Goal: Information Seeking & Learning: Learn about a topic

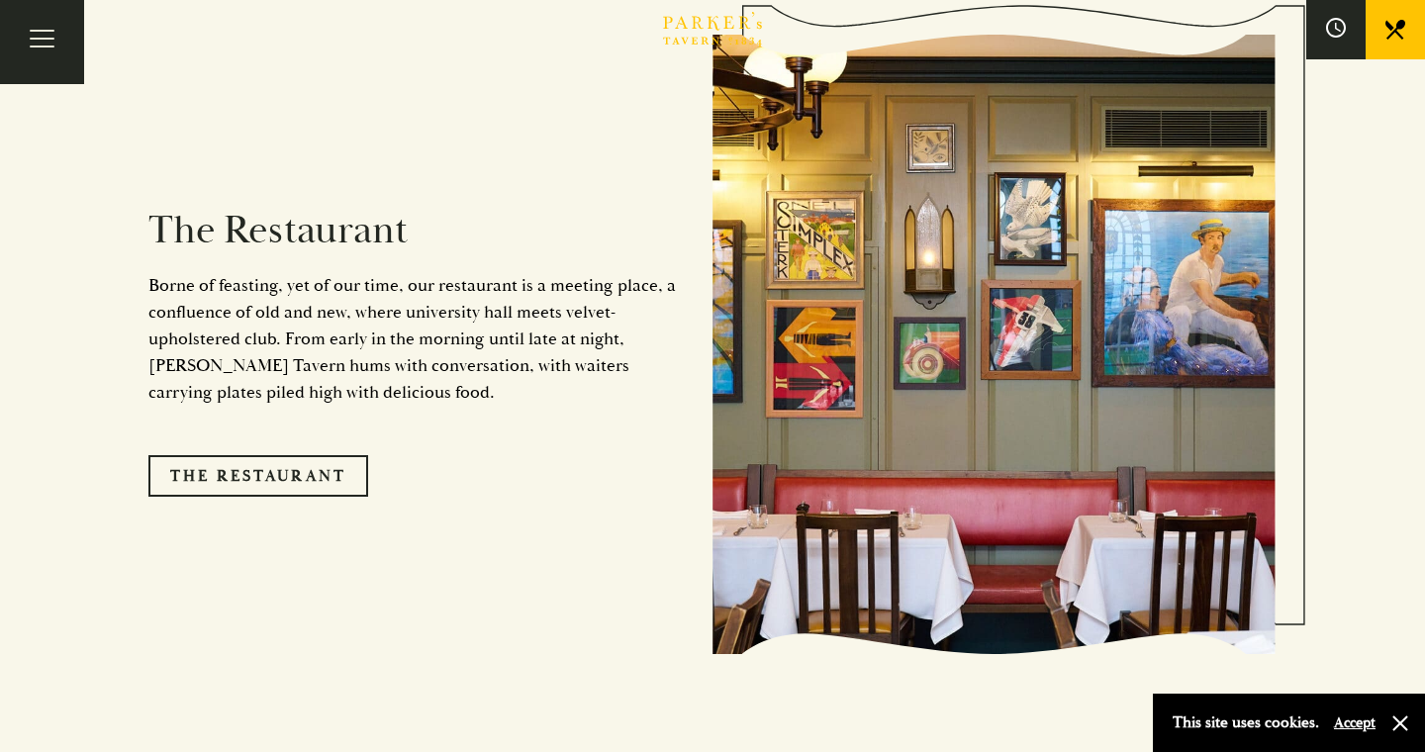
scroll to position [1651, 0]
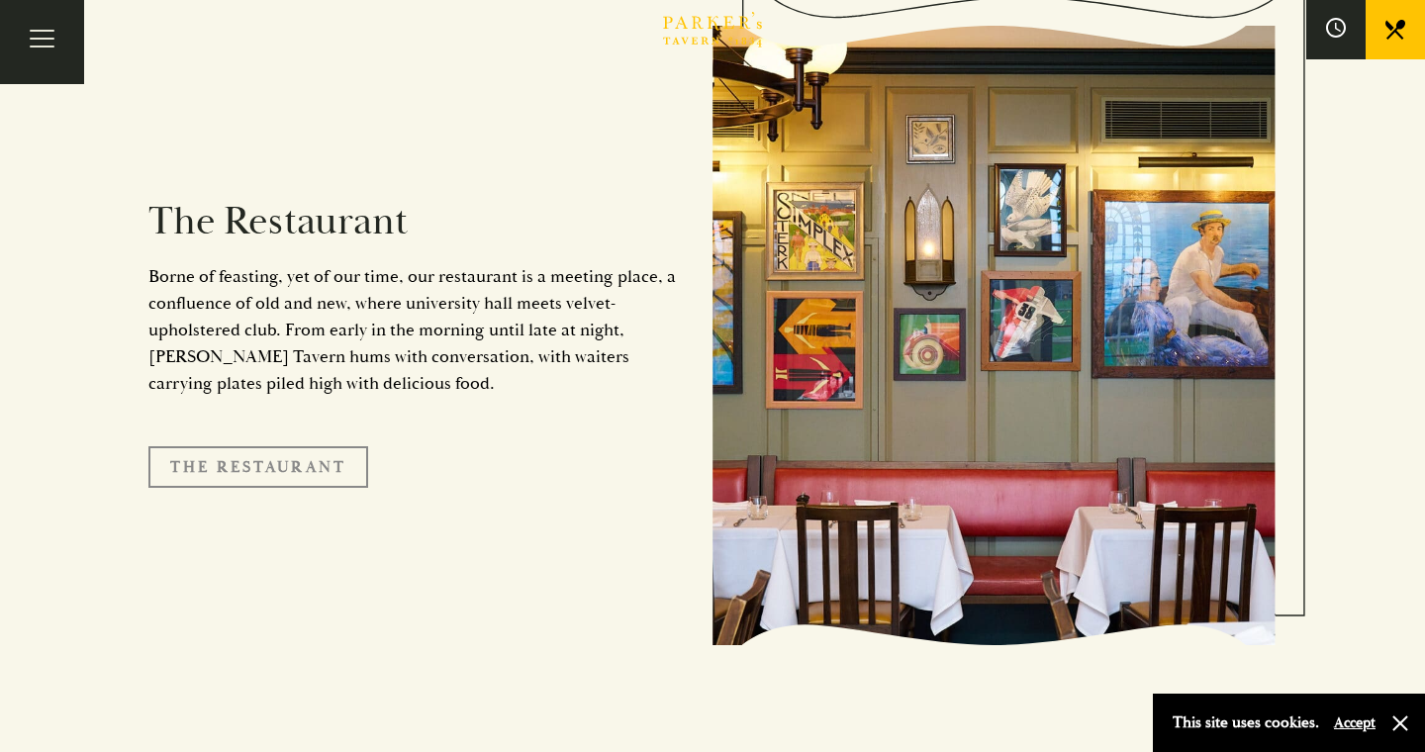
click at [334, 447] on link "The Restaurant" at bounding box center [258, 467] width 220 height 42
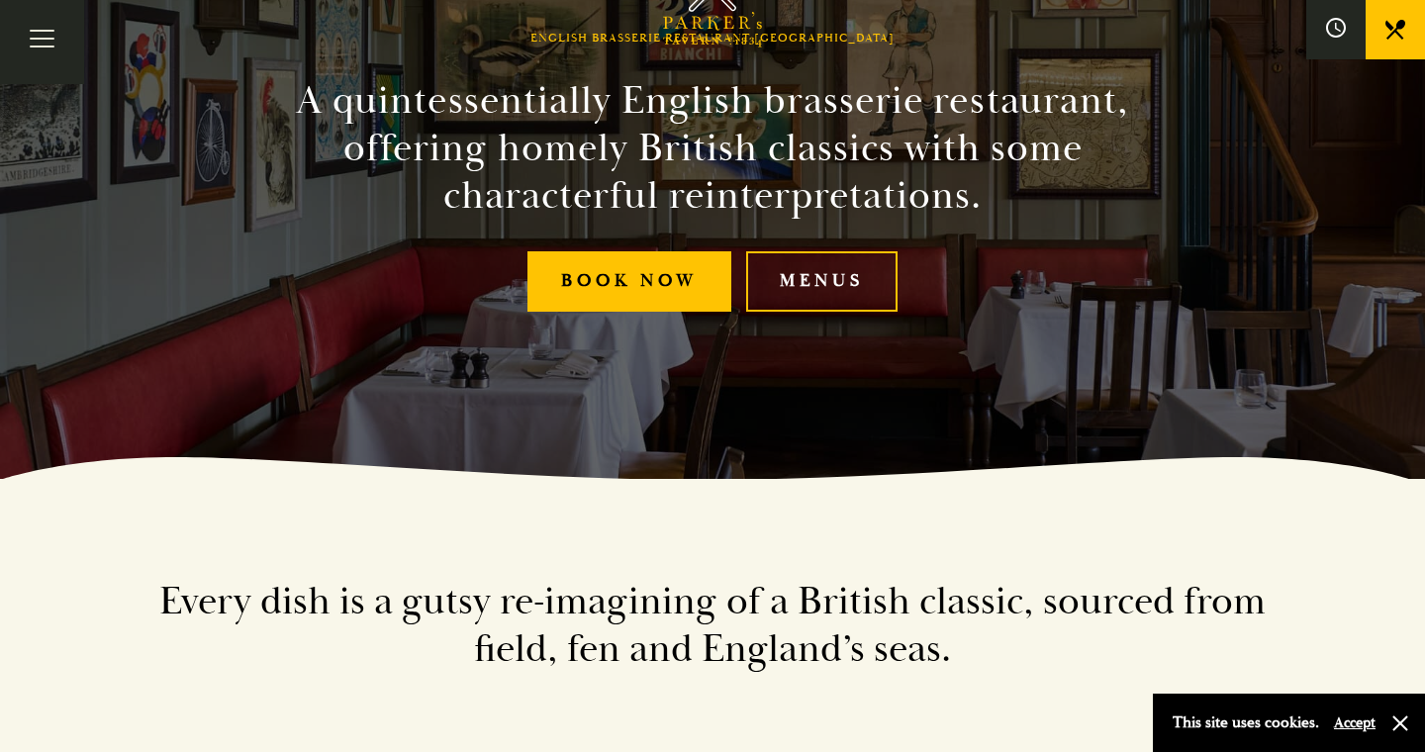
scroll to position [323, 0]
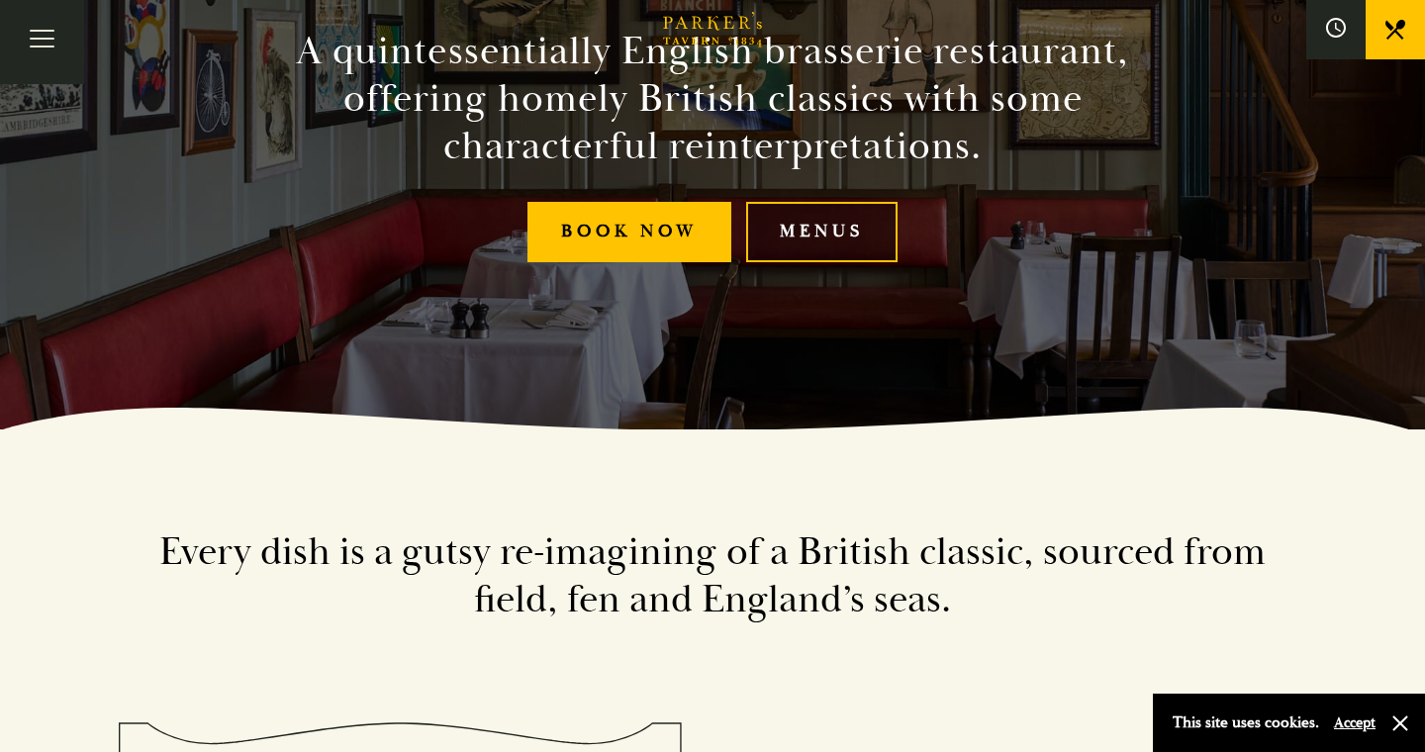
click at [823, 230] on link "Menus" at bounding box center [821, 232] width 151 height 60
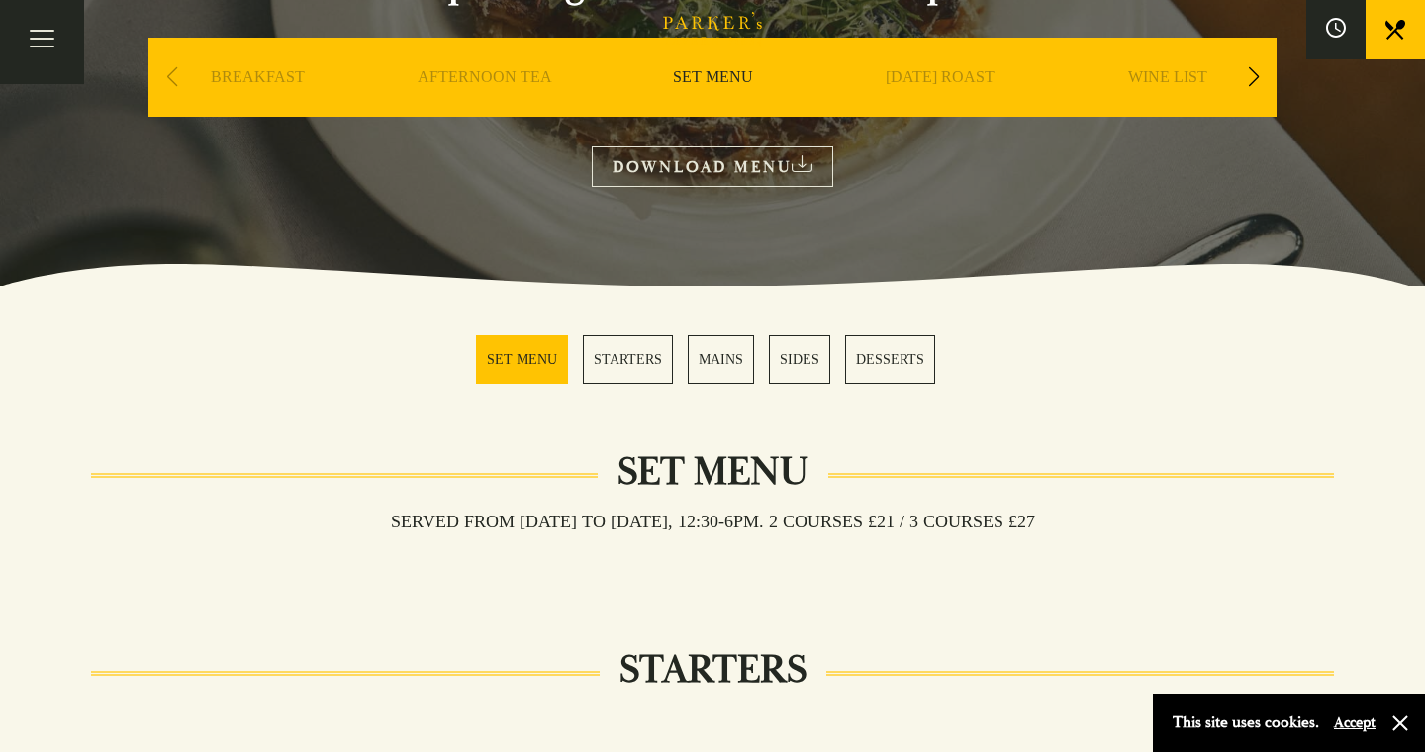
scroll to position [310, 0]
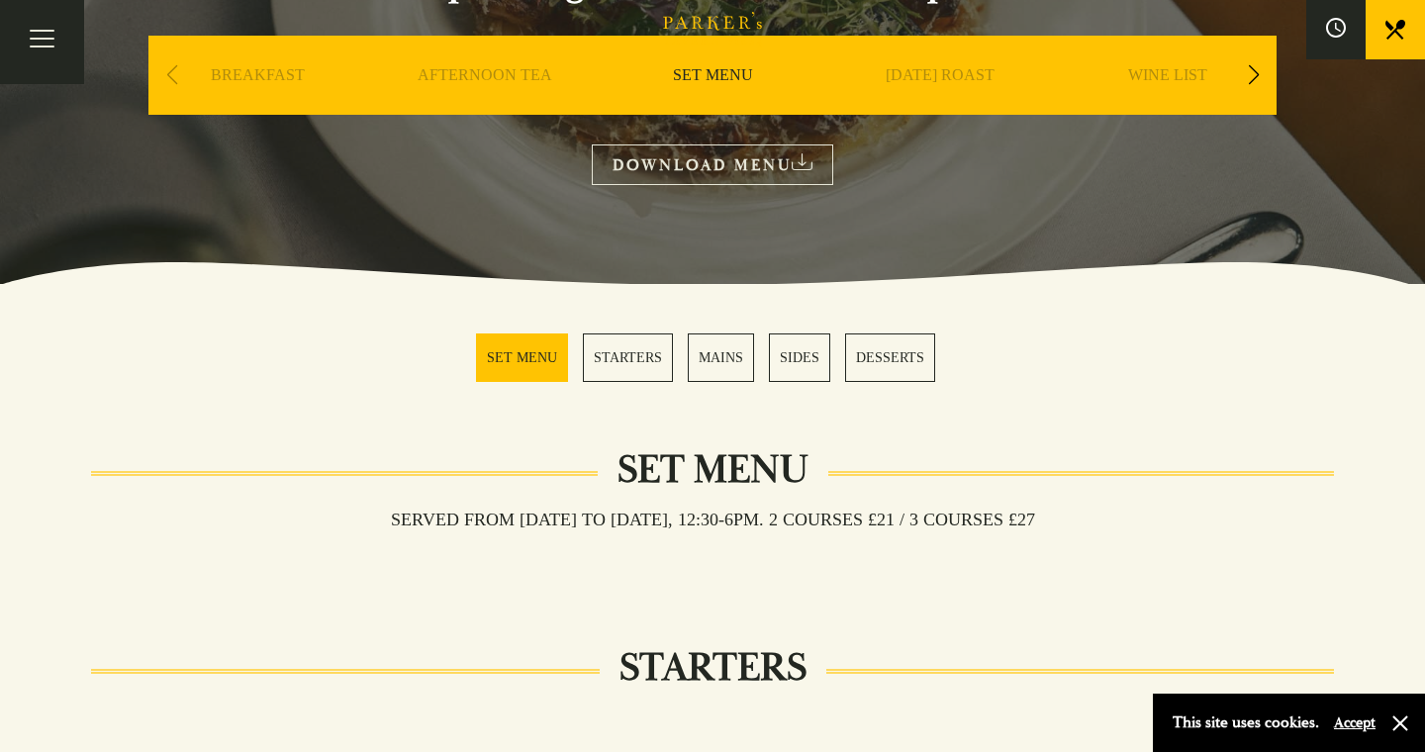
click at [717, 356] on link "MAINS" at bounding box center [721, 358] width 66 height 48
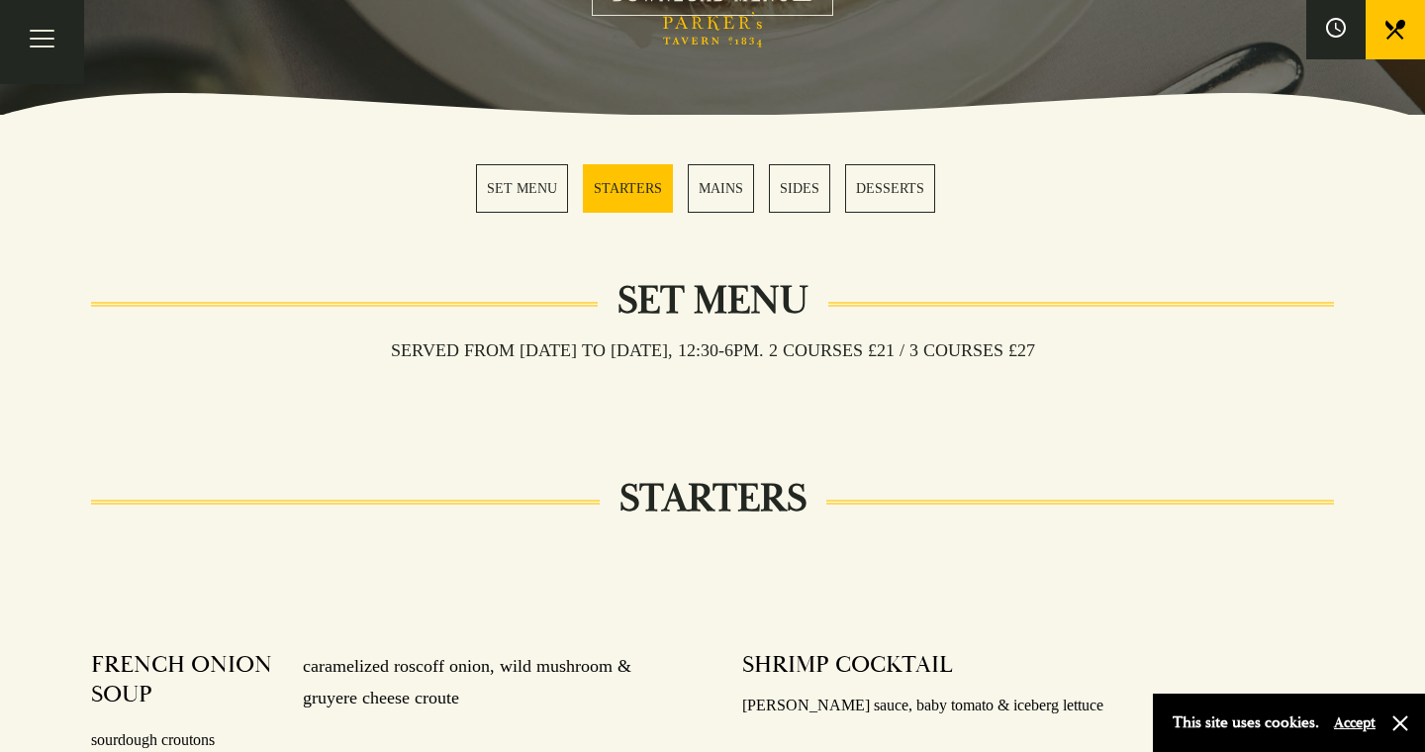
scroll to position [490, 0]
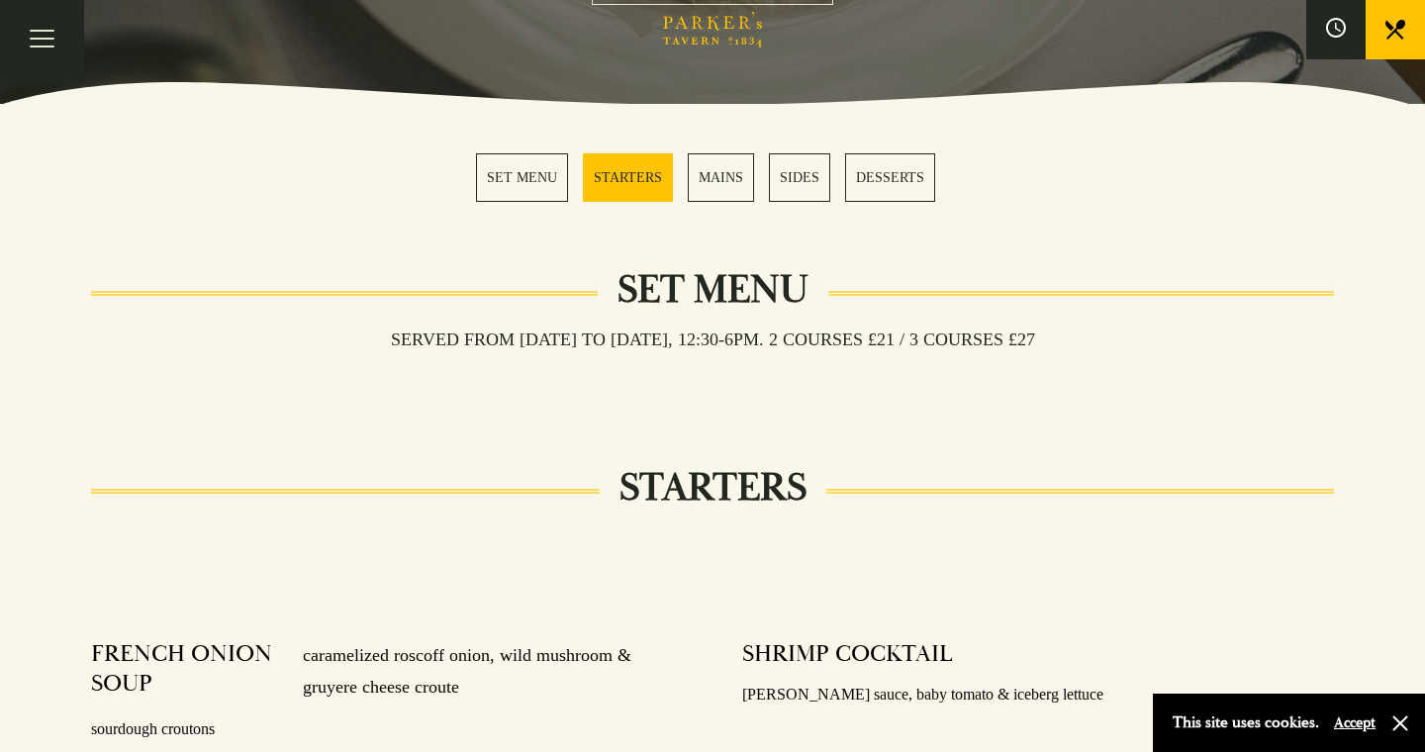
click at [520, 174] on link "SET MENU" at bounding box center [522, 177] width 92 height 48
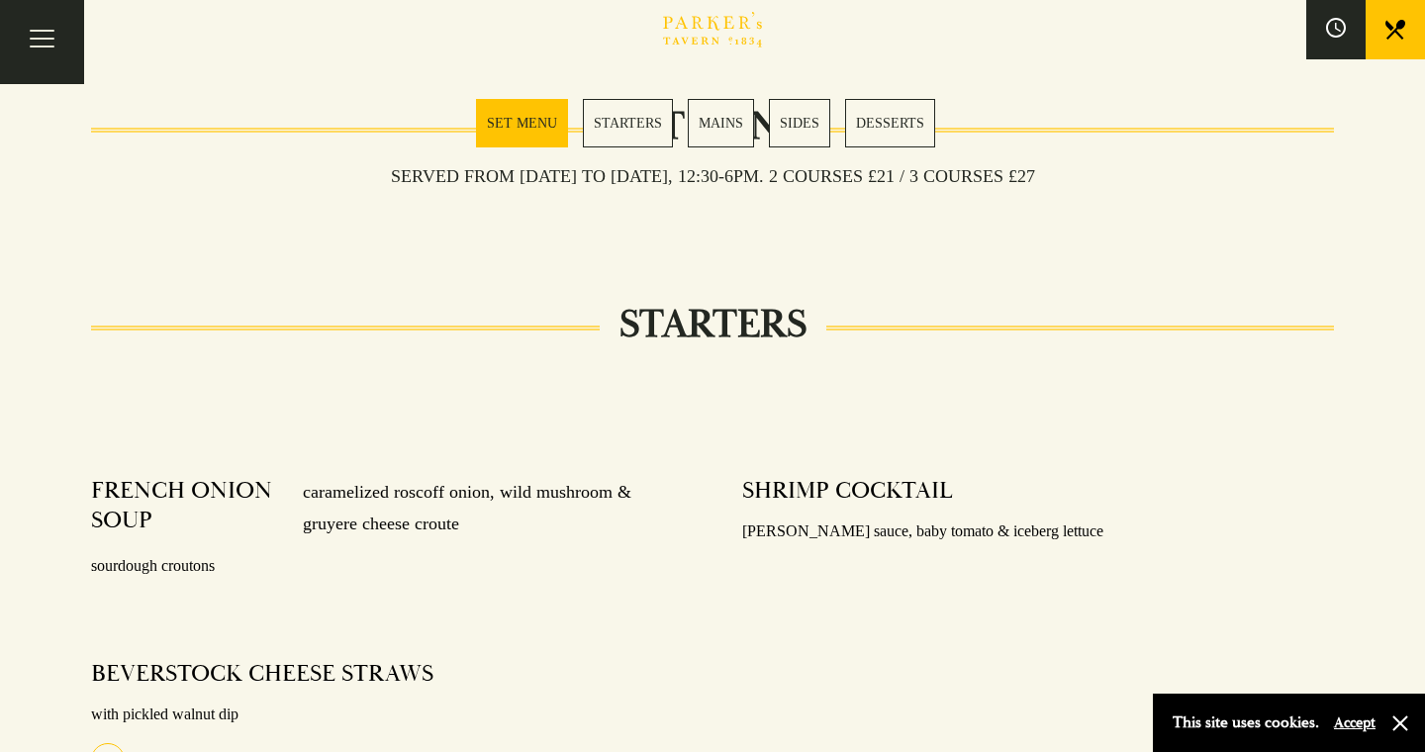
scroll to position [780, 0]
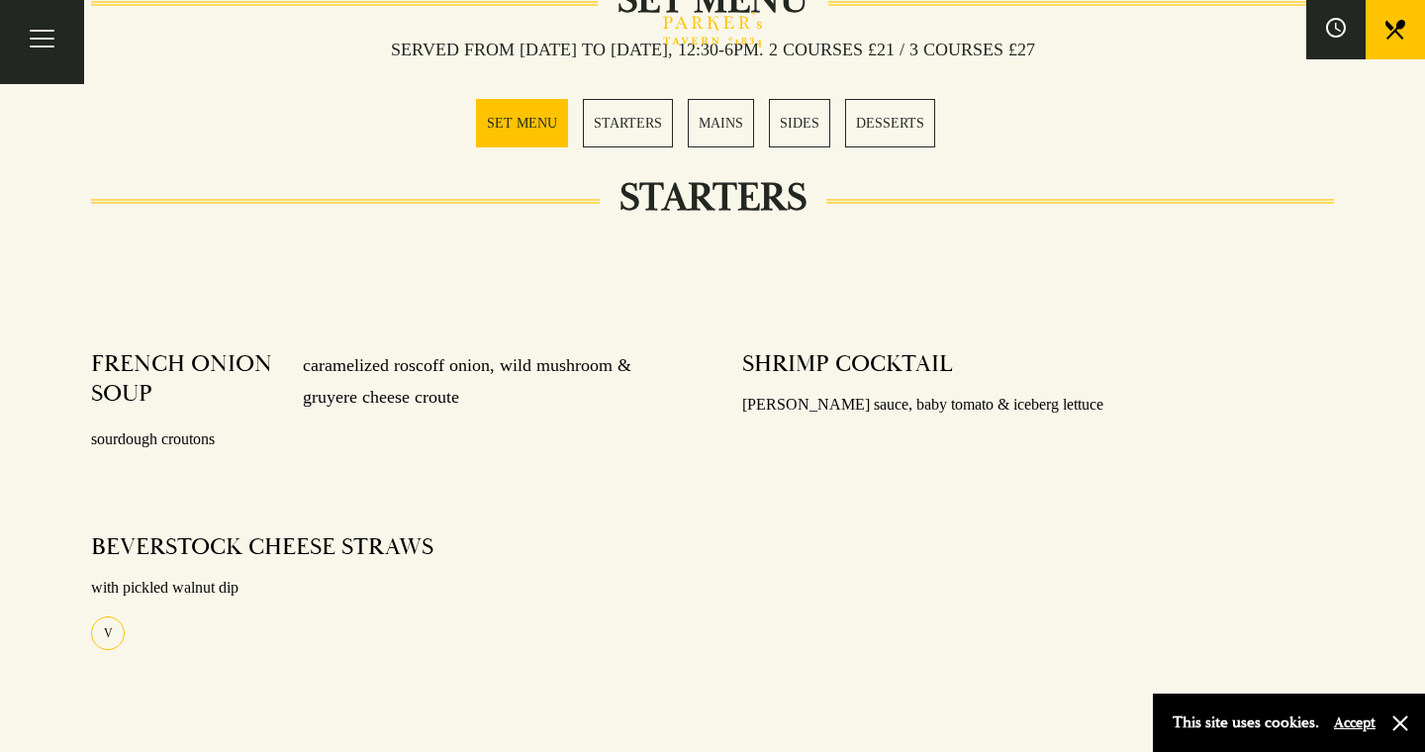
click at [622, 123] on link "STARTERS" at bounding box center [628, 123] width 90 height 48
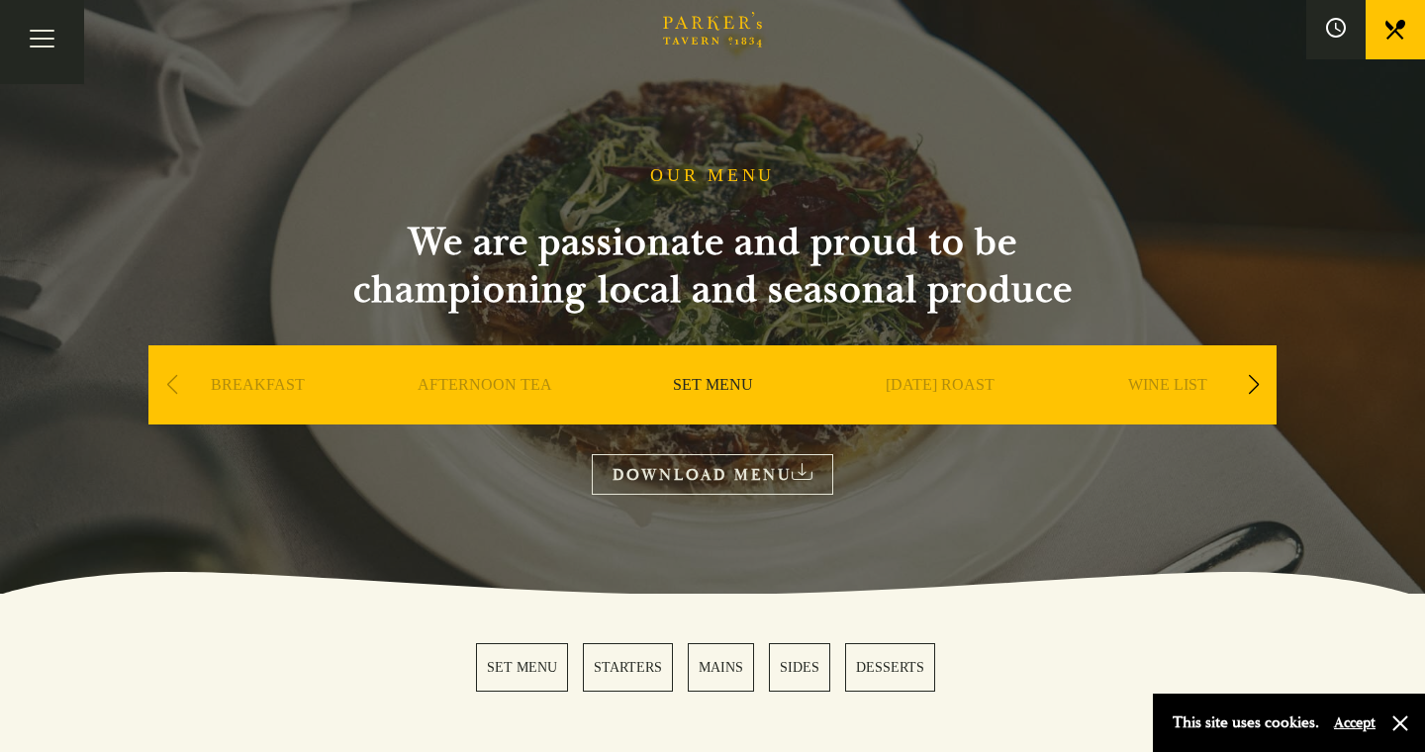
click at [1392, 30] on icon at bounding box center [1396, 30] width 20 height 20
click at [941, 392] on link "SUNDAY ROAST" at bounding box center [940, 414] width 109 height 79
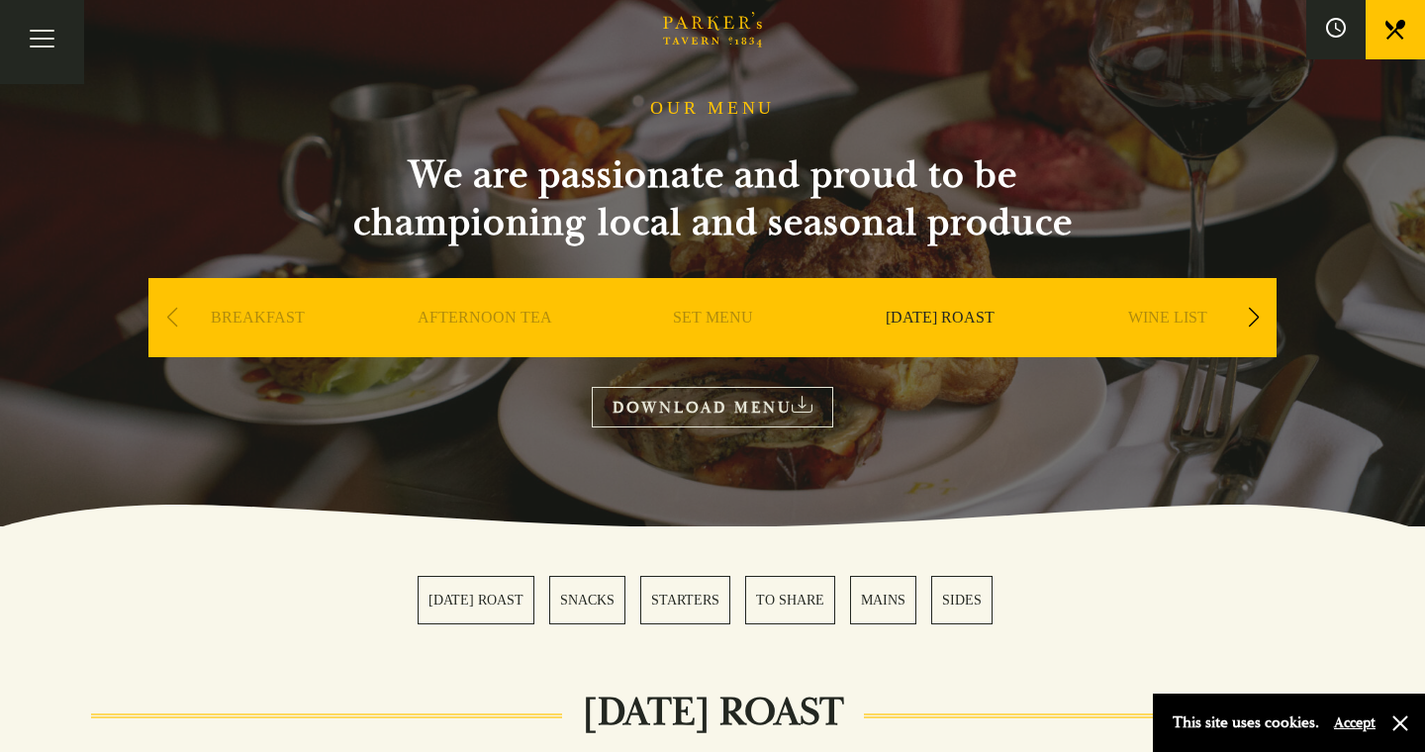
scroll to position [75, 0]
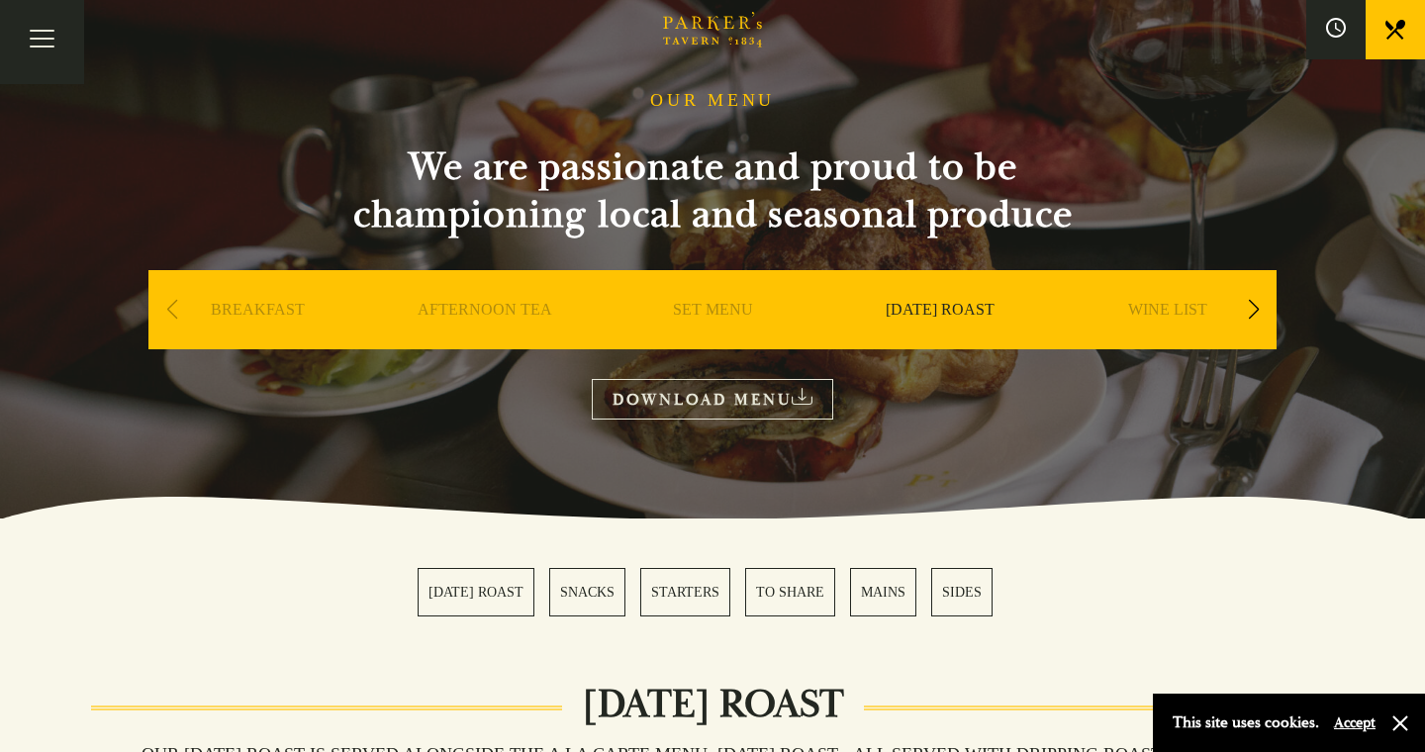
click at [1250, 309] on div "Next slide" at bounding box center [1253, 310] width 27 height 44
click at [1176, 308] on link "A LA CARTE" at bounding box center [1168, 339] width 92 height 79
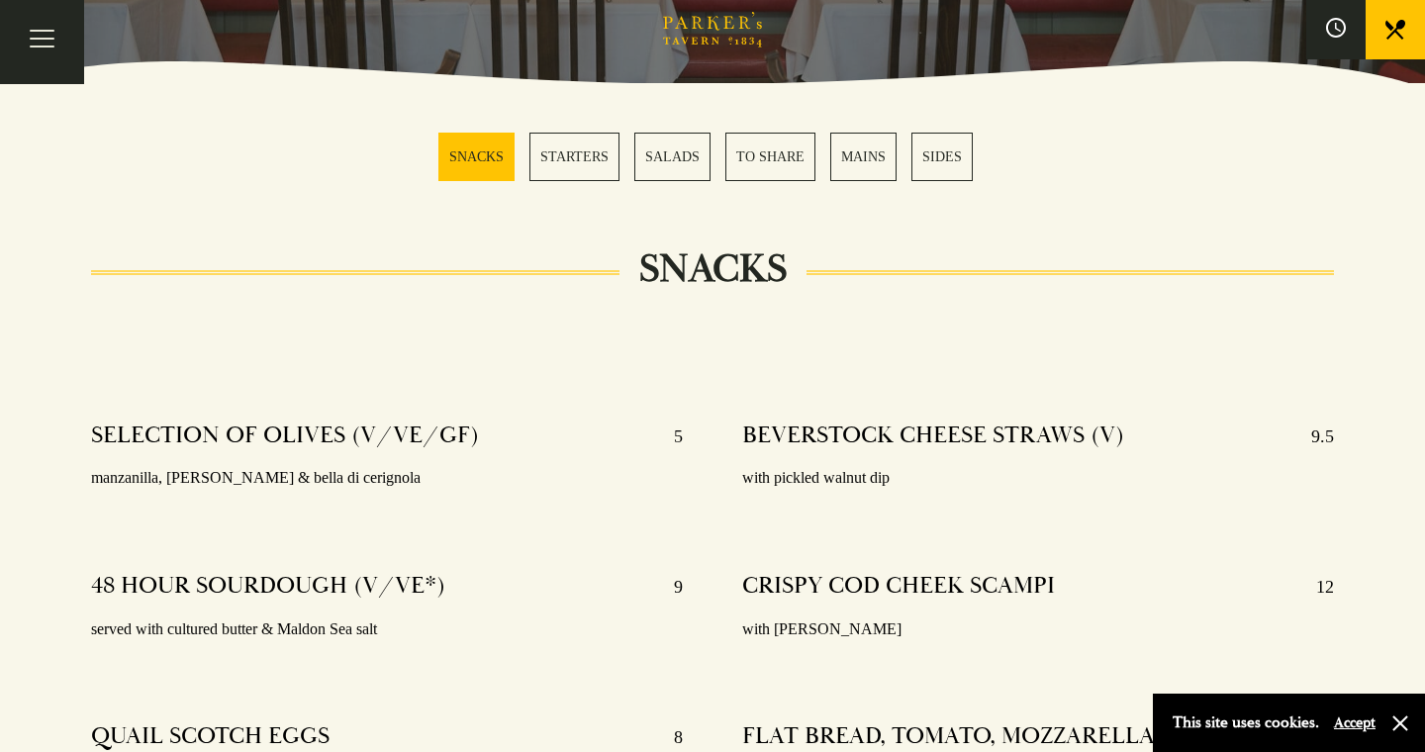
scroll to position [506, 0]
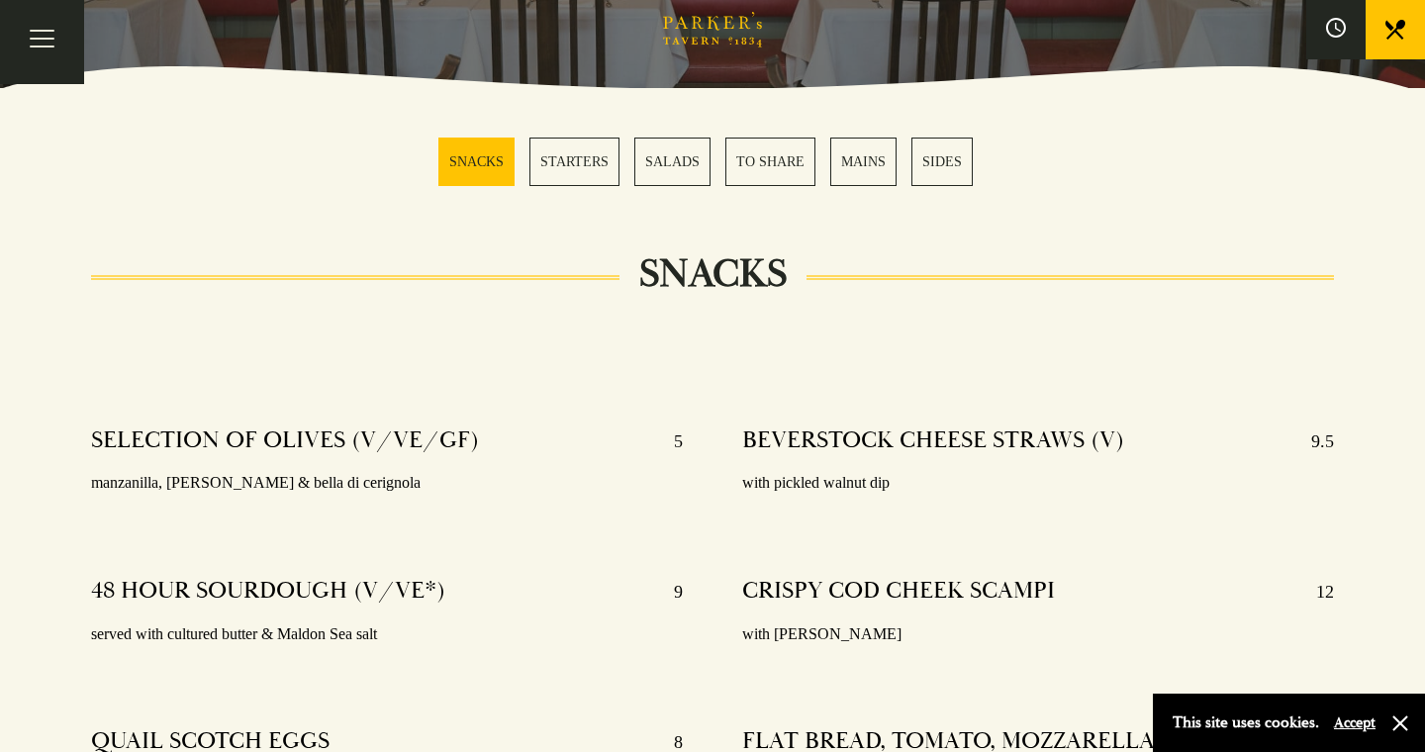
click at [856, 166] on link "MAINS" at bounding box center [863, 162] width 66 height 48
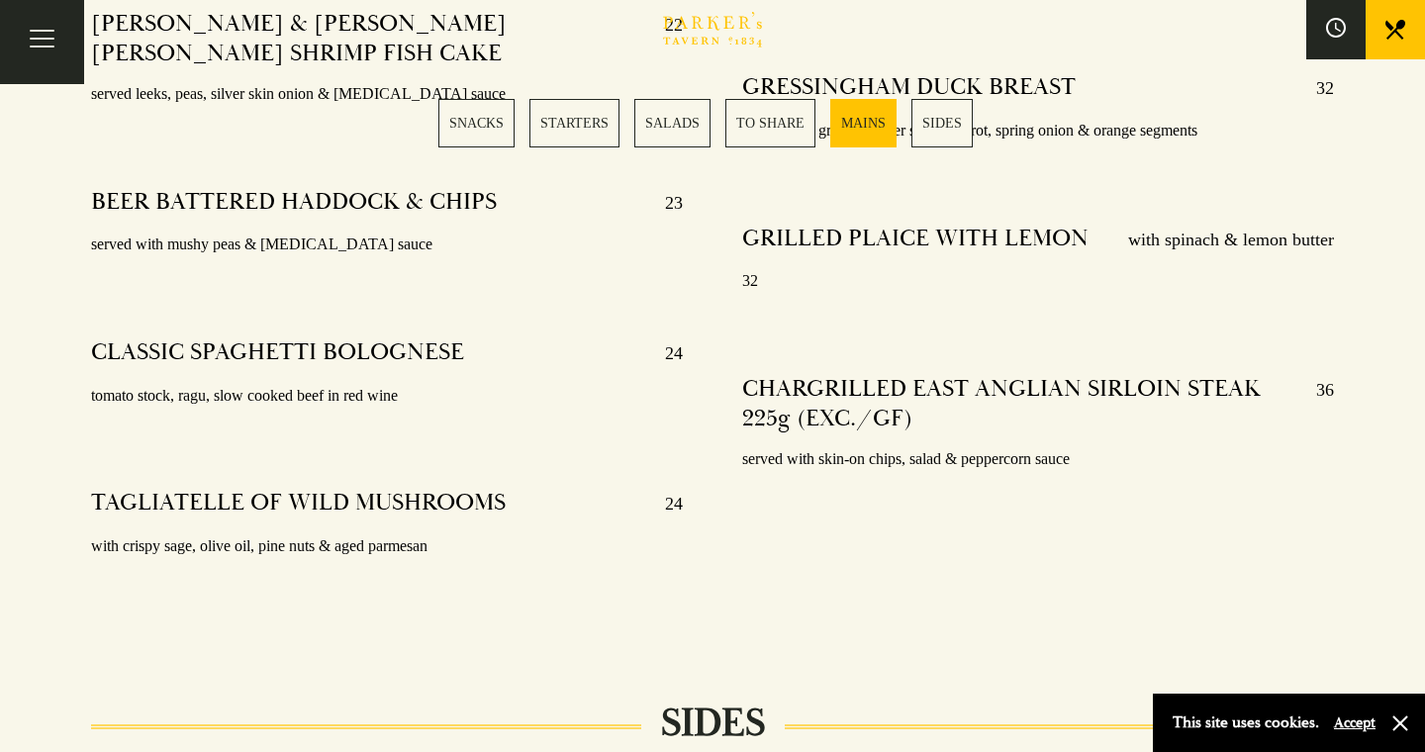
scroll to position [4180, 0]
click at [939, 122] on link "SIDES" at bounding box center [942, 123] width 61 height 48
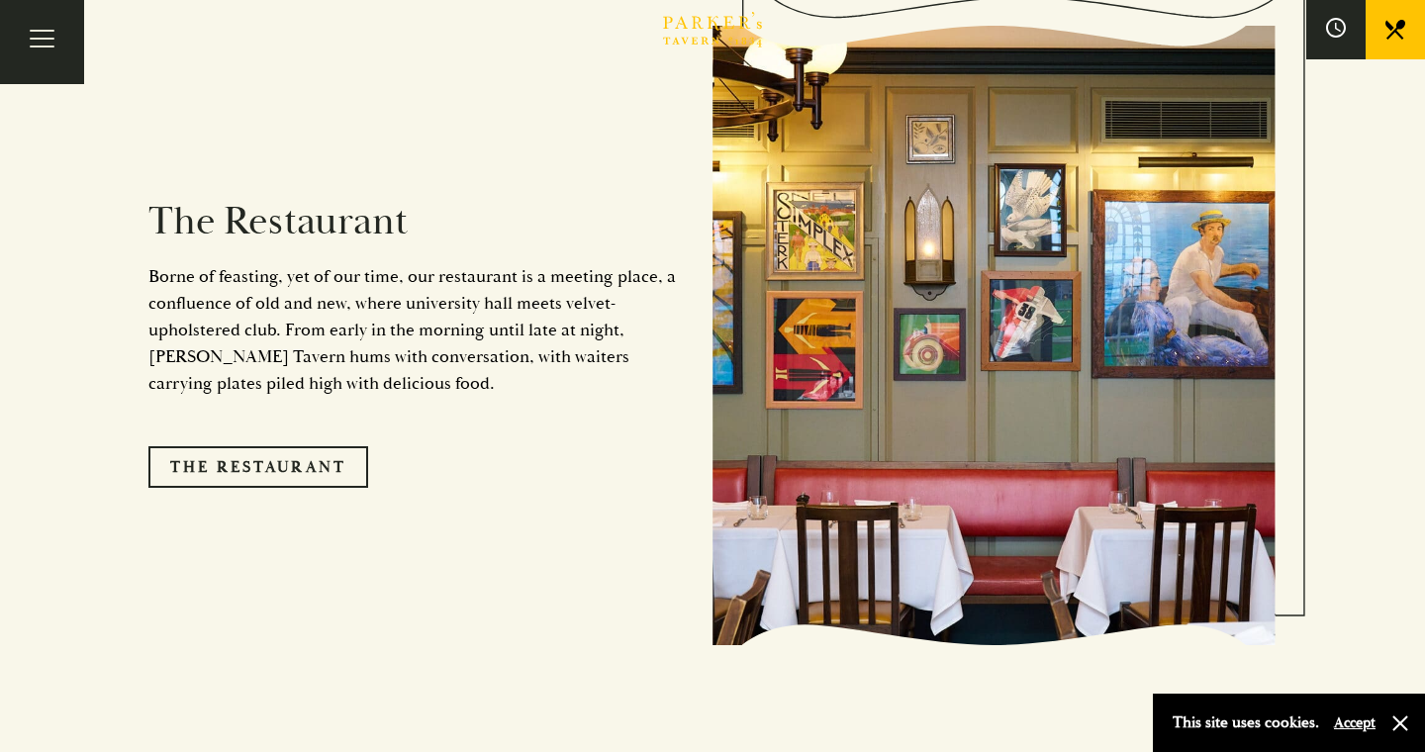
scroll to position [1651, 0]
